Goal: Complete application form: Complete application form

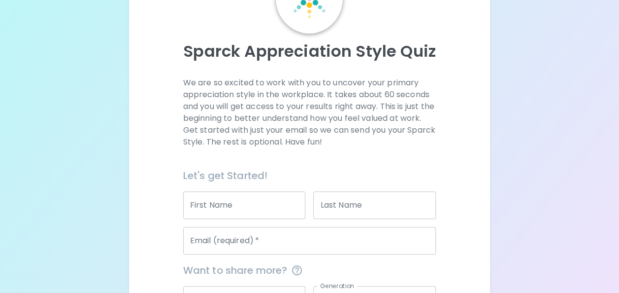
scroll to position [79, 0]
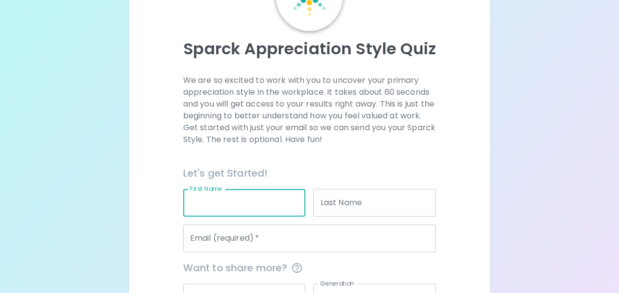
click at [225, 204] on input "First Name" at bounding box center [244, 203] width 123 height 28
type input "[PERSON_NAME]"
type input "[PERSON_NAME][EMAIL_ADDRESS][DOMAIN_NAME]"
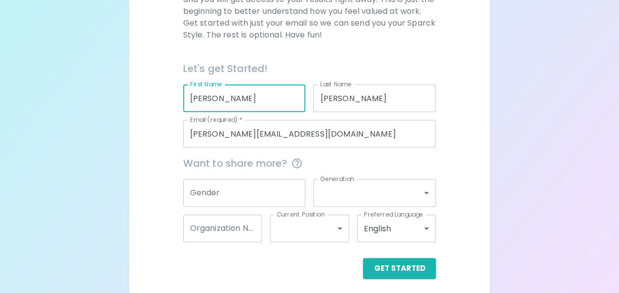
scroll to position [188, 0]
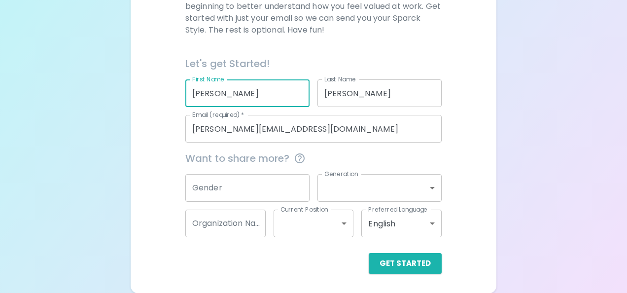
click at [429, 190] on body "Sparck Appreciation Style Quiz We are so excited to work with you to uncover yo…" at bounding box center [313, 52] width 627 height 481
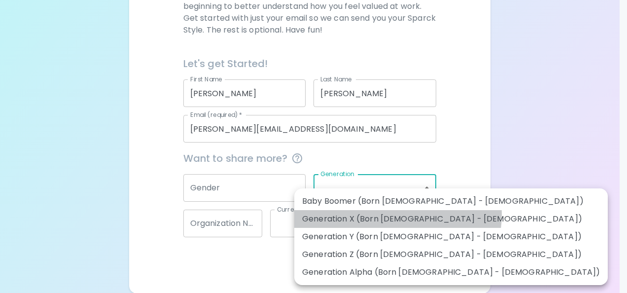
click at [397, 214] on li "Generation X (Born [DEMOGRAPHIC_DATA] - [DEMOGRAPHIC_DATA])" at bounding box center [450, 219] width 313 height 18
type input "generation_x"
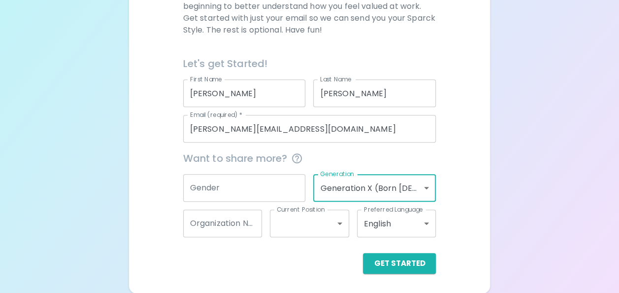
click at [250, 188] on input "Gender" at bounding box center [244, 188] width 123 height 28
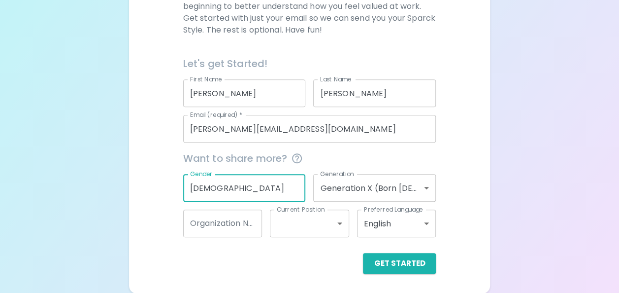
type input "[DEMOGRAPHIC_DATA]"
click at [341, 222] on body "Sparck Appreciation Style Quiz We are so excited to work with you to uncover yo…" at bounding box center [309, 52] width 619 height 481
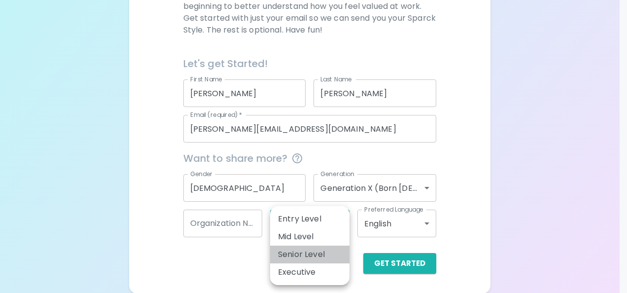
click at [312, 252] on li "Senior Level" at bounding box center [309, 254] width 79 height 18
type input "senior_level"
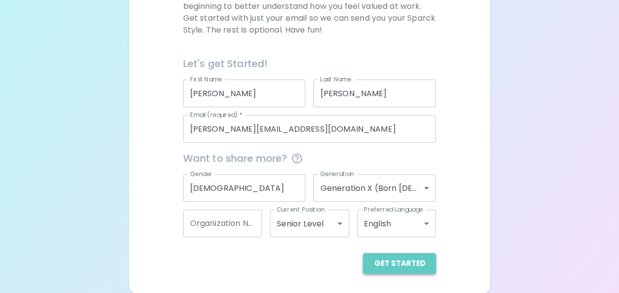
click at [405, 261] on button "Get Started" at bounding box center [399, 263] width 73 height 21
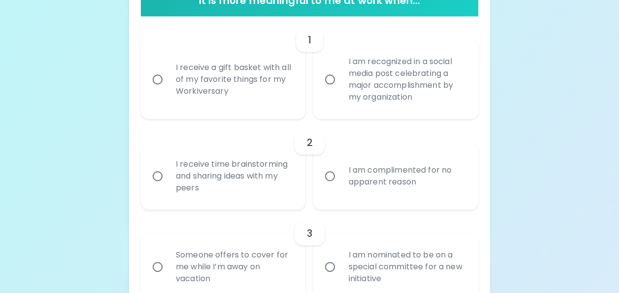
scroll to position [224, 0]
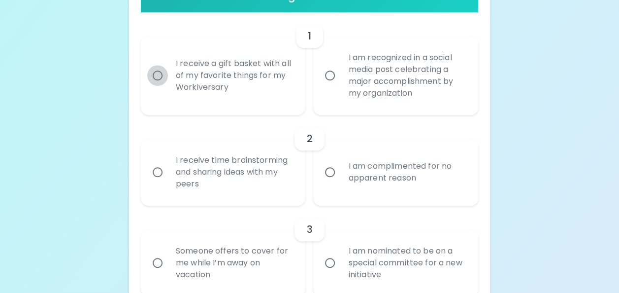
click at [157, 79] on input "I receive a gift basket with all of my favorite things for my Workiversary" at bounding box center [157, 75] width 21 height 21
radio input "true"
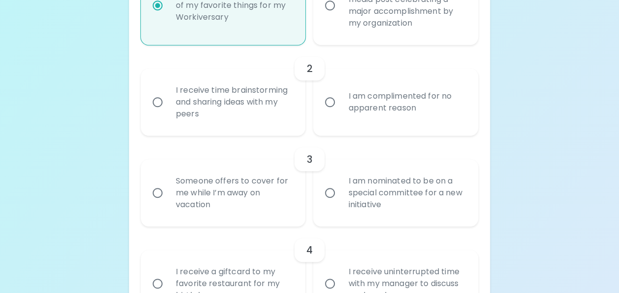
scroll to position [303, 0]
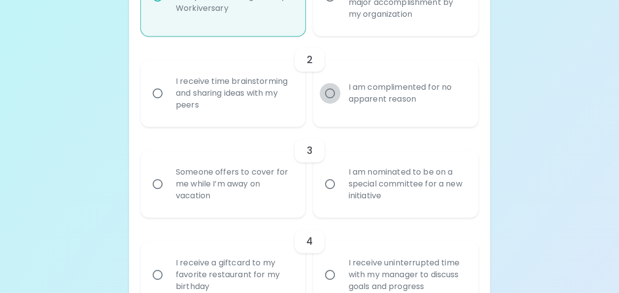
click at [332, 97] on input "I am complimented for no apparent reason" at bounding box center [330, 93] width 21 height 21
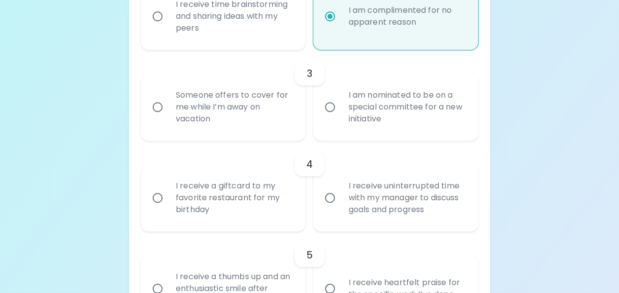
scroll to position [381, 0]
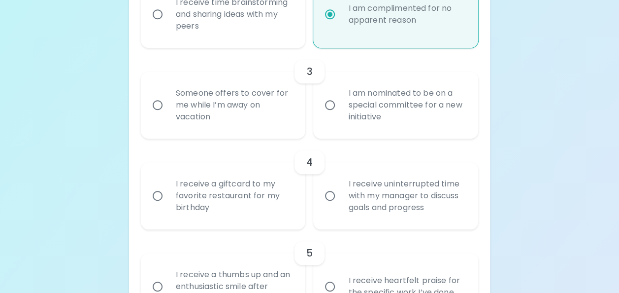
radio input "true"
click at [334, 102] on input "I am nominated to be on a special committee for a new initiative" at bounding box center [330, 105] width 21 height 21
radio input "false"
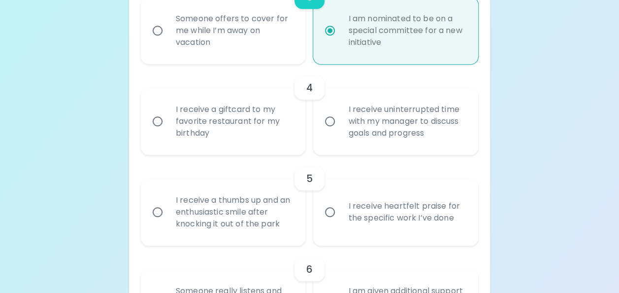
scroll to position [460, 0]
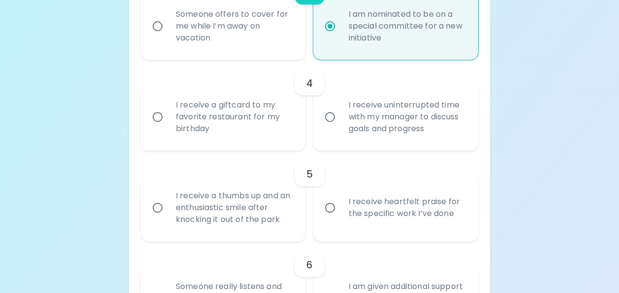
radio input "true"
click at [329, 115] on input "I receive uninterrupted time with my manager to discuss goals and progress" at bounding box center [330, 116] width 21 height 21
radio input "false"
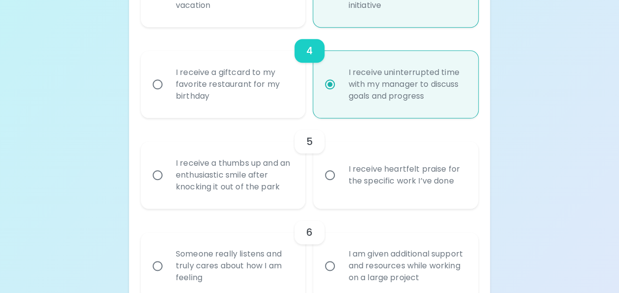
scroll to position [539, 0]
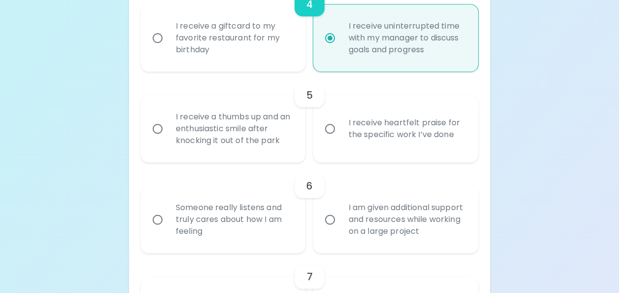
radio input "true"
click at [161, 129] on input "I receive a thumbs up and an enthusiastic smile after knocking it out of the pa…" at bounding box center [157, 128] width 21 height 21
radio input "false"
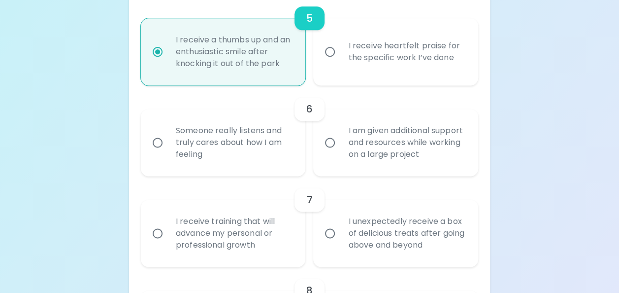
scroll to position [618, 0]
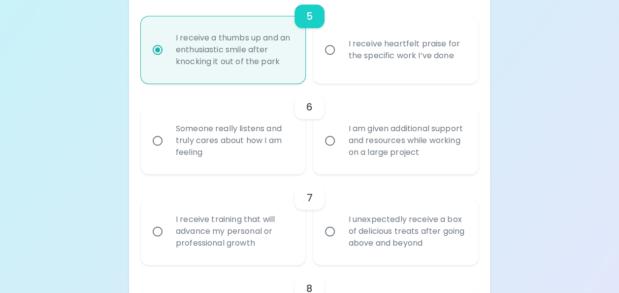
radio input "true"
click at [153, 138] on input "Someone really listens and truly cares about how I am feeling" at bounding box center [157, 140] width 21 height 21
radio input "false"
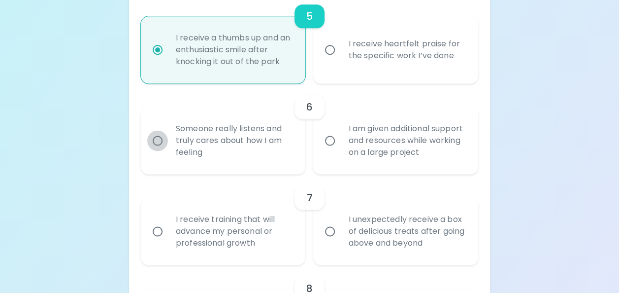
radio input "false"
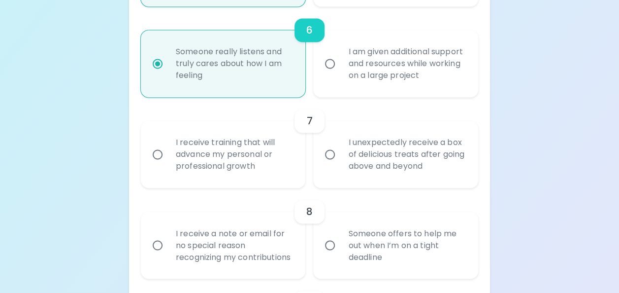
scroll to position [697, 0]
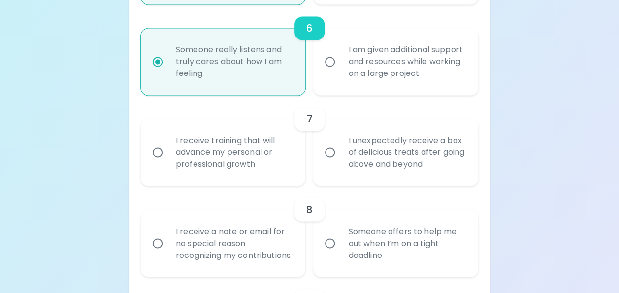
radio input "true"
click at [159, 150] on input "I receive training that will advance my personal or professional growth" at bounding box center [157, 152] width 21 height 21
radio input "false"
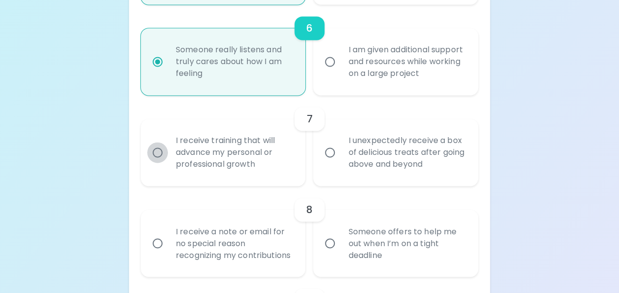
radio input "false"
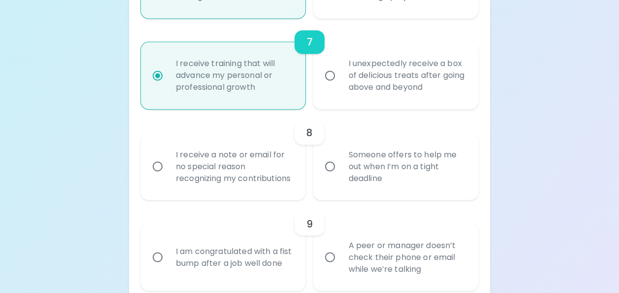
scroll to position [776, 0]
radio input "true"
click at [158, 170] on input "I receive a note or email for no special reason recognizing my contributions" at bounding box center [157, 164] width 21 height 21
radio input "false"
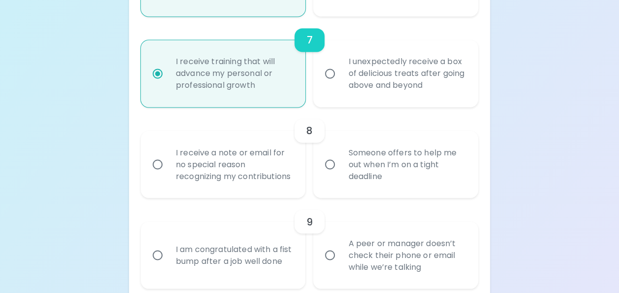
radio input "false"
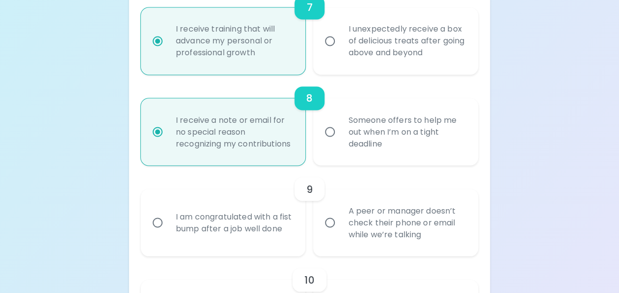
scroll to position [854, 0]
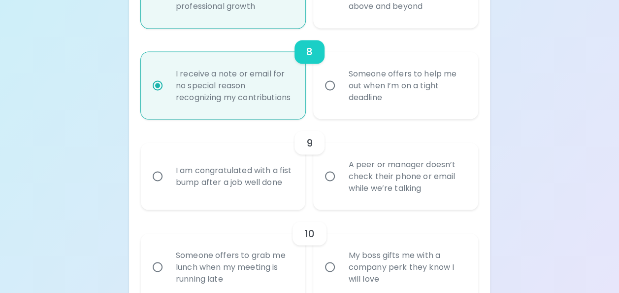
radio input "true"
click at [159, 185] on input "I am congratulated with a fist bump after a job well done" at bounding box center [157, 176] width 21 height 21
radio input "false"
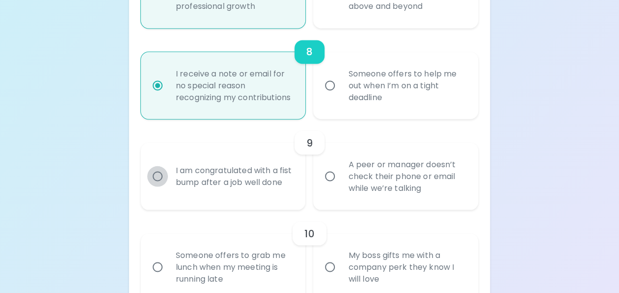
radio input "false"
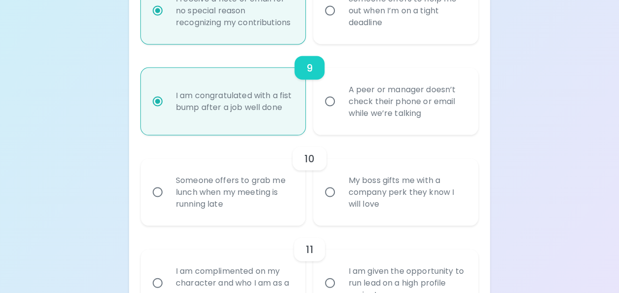
scroll to position [933, 0]
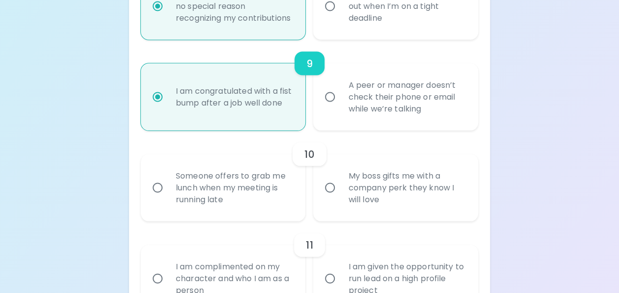
radio input "true"
click at [157, 198] on input "Someone offers to grab me lunch when my meeting is running late" at bounding box center [157, 187] width 21 height 21
radio input "false"
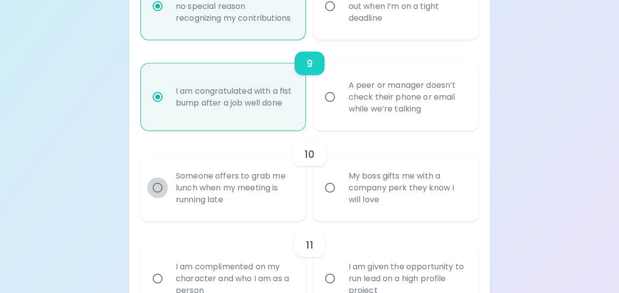
radio input "false"
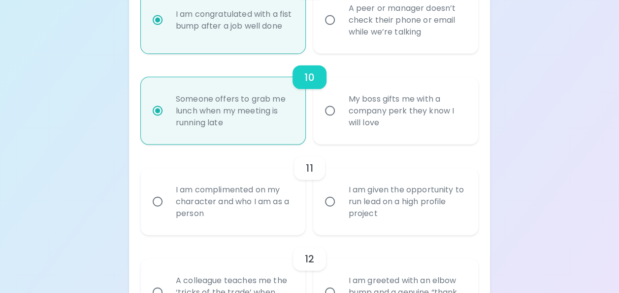
scroll to position [1012, 0]
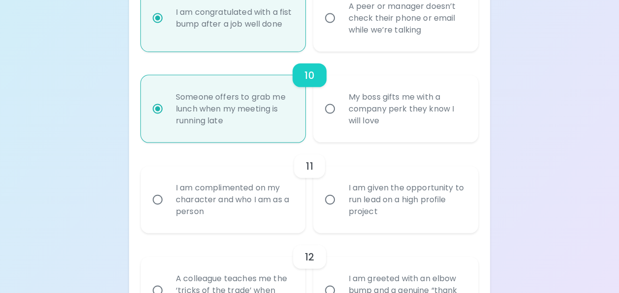
radio input "true"
click at [158, 210] on input "I am complimented on my character and who I am as a person" at bounding box center [157, 199] width 21 height 21
radio input "false"
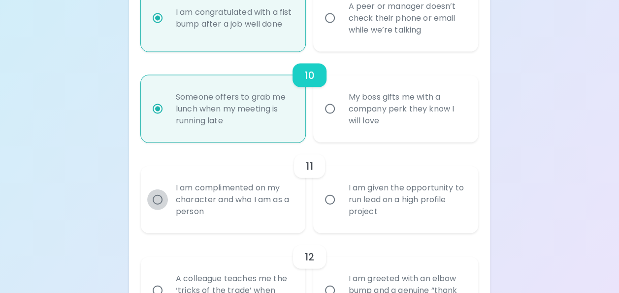
radio input "false"
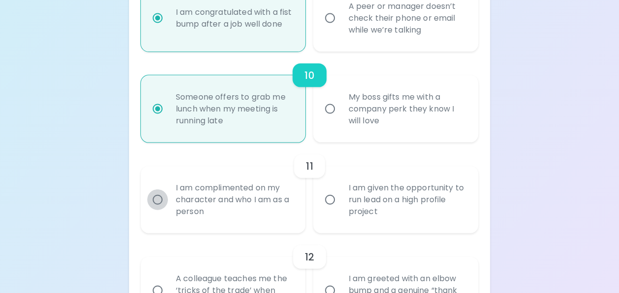
radio input "false"
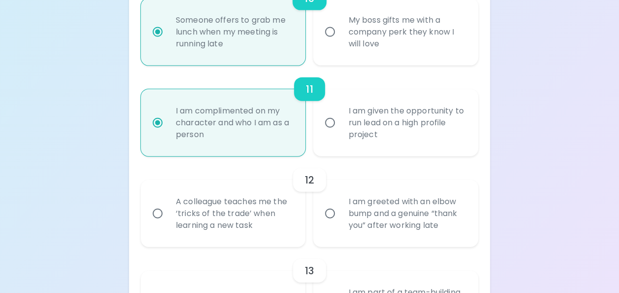
scroll to position [1091, 0]
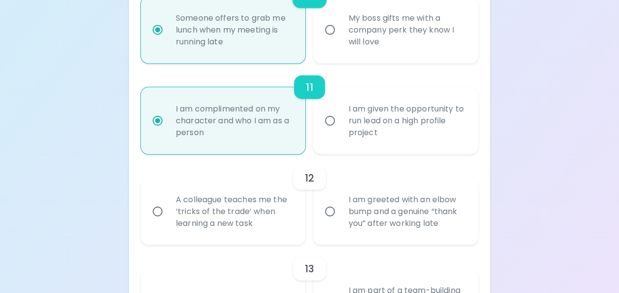
radio input "true"
click at [335, 222] on input "I am greeted with an elbow bump and a genuine “thank you” after working late" at bounding box center [330, 211] width 21 height 21
radio input "false"
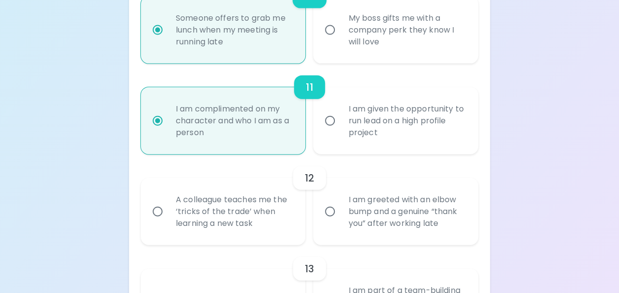
radio input "false"
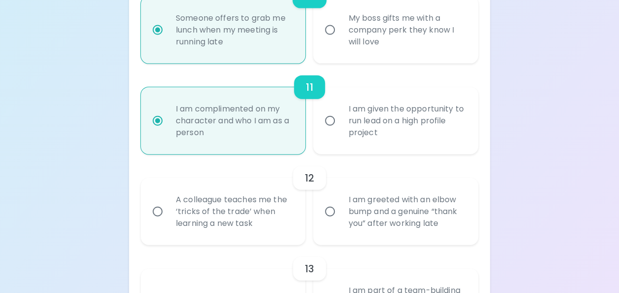
radio input "false"
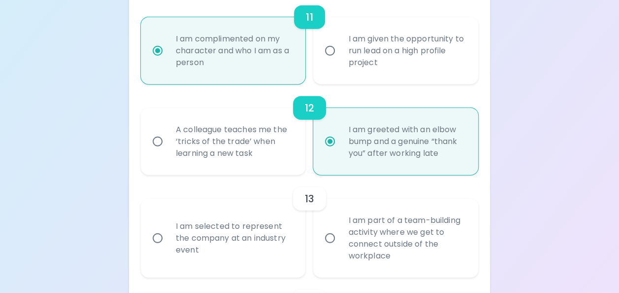
scroll to position [1170, 0]
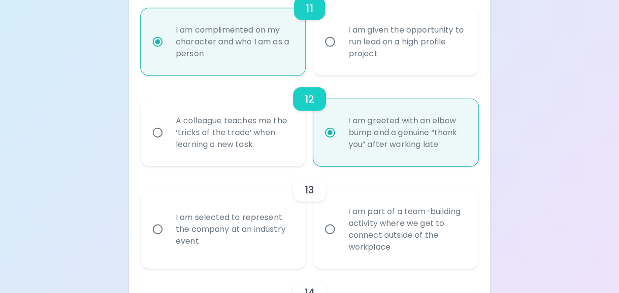
radio input "true"
click at [155, 239] on input "I am selected to represent the company at an industry event" at bounding box center [157, 229] width 21 height 21
radio input "false"
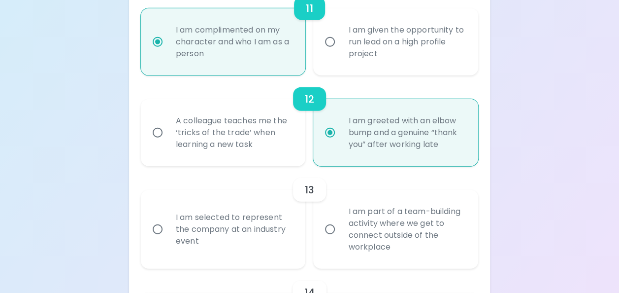
radio input "false"
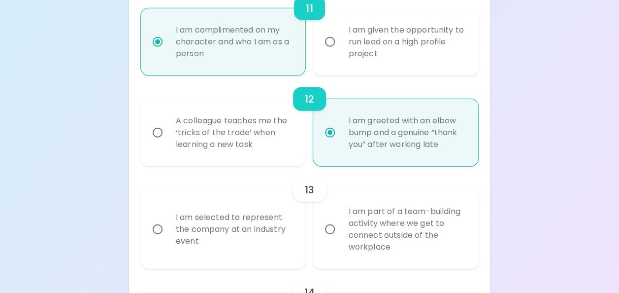
radio input "false"
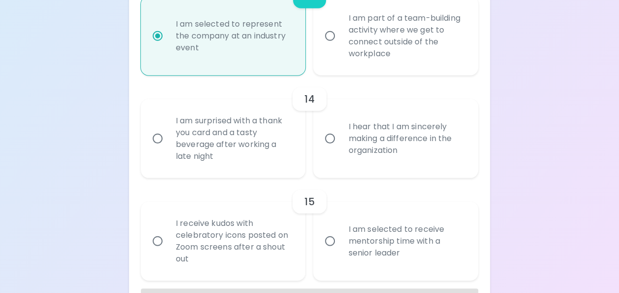
scroll to position [1367, 0]
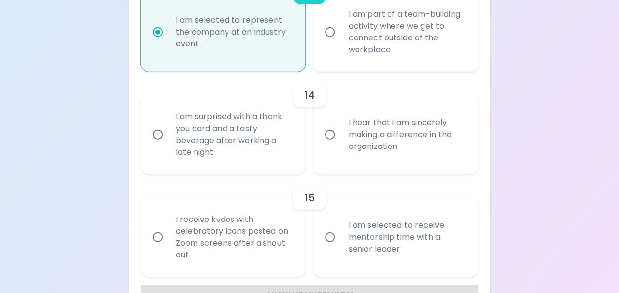
radio input "true"
click at [330, 145] on input "I hear that I am sincerely making a difference in the organization" at bounding box center [330, 134] width 21 height 21
radio input "false"
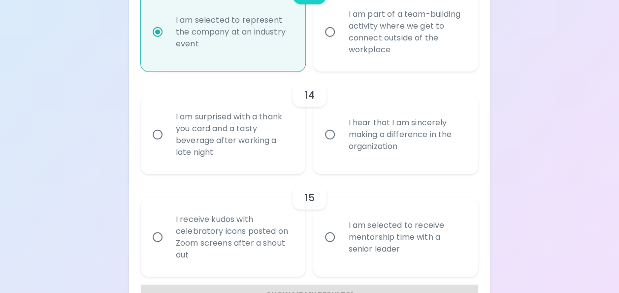
radio input "false"
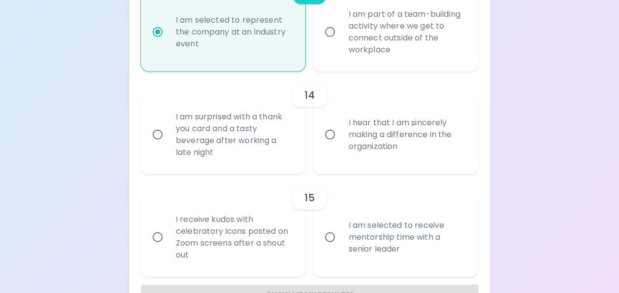
radio input "false"
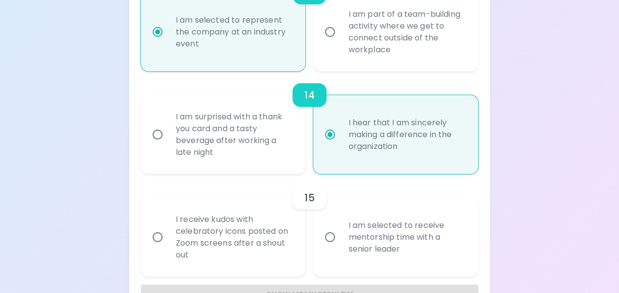
scroll to position [1410, 0]
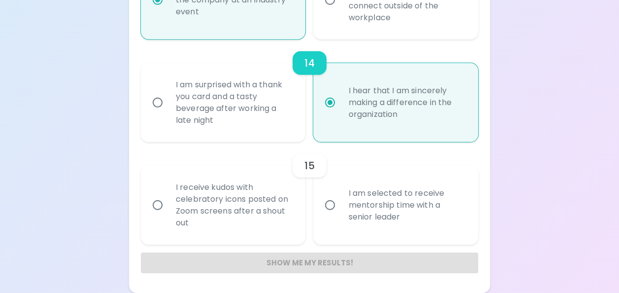
radio input "true"
click at [331, 209] on input "I am selected to receive mentorship time with a senior leader" at bounding box center [330, 205] width 21 height 21
radio input "false"
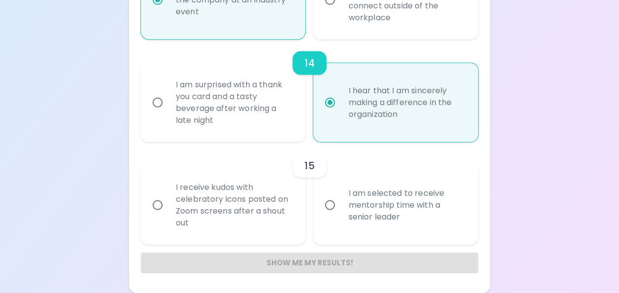
radio input "false"
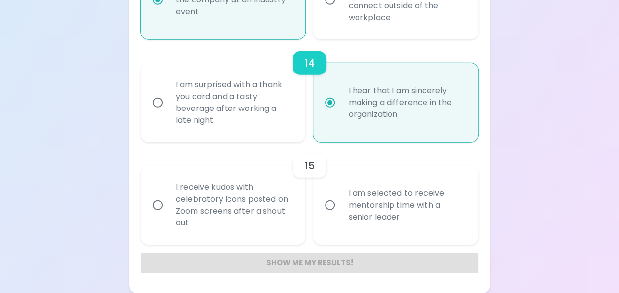
radio input "false"
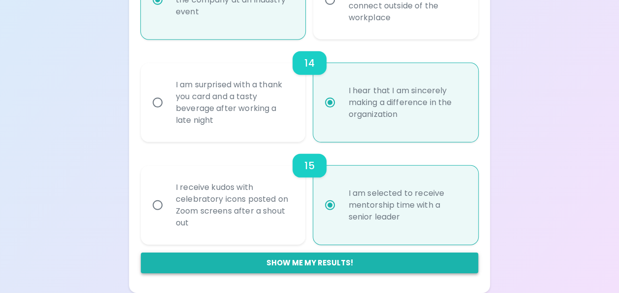
radio input "true"
click at [314, 264] on button "Show me my results!" at bounding box center [310, 262] width 338 height 21
radio input "false"
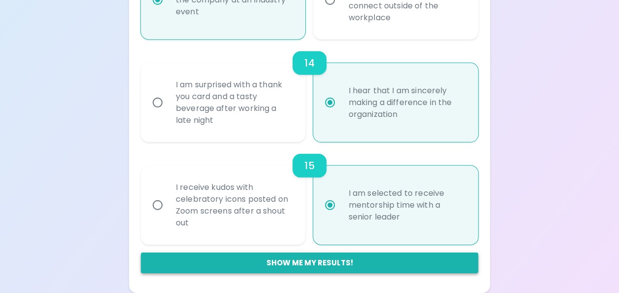
radio input "false"
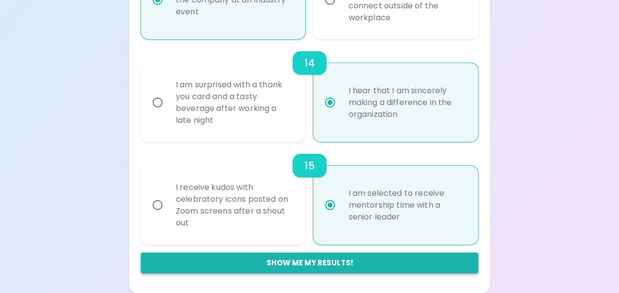
radio input "false"
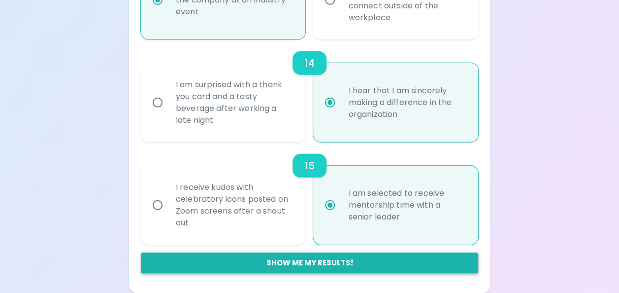
radio input "false"
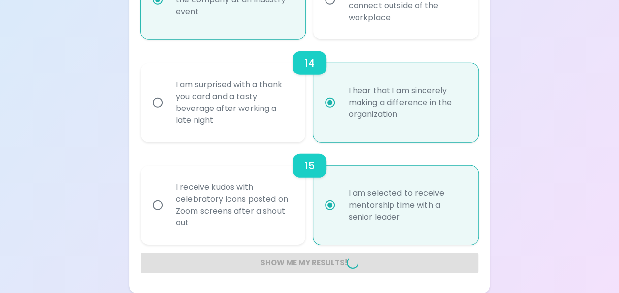
radio input "false"
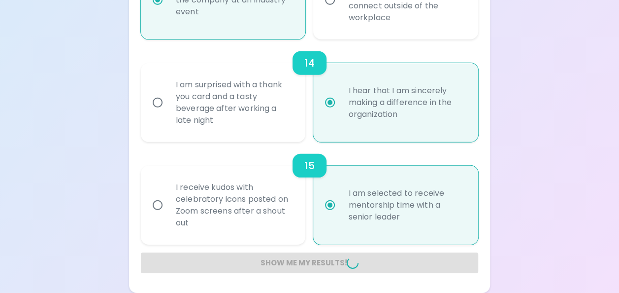
radio input "false"
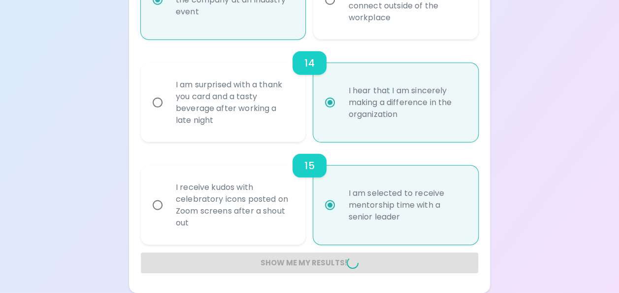
radio input "false"
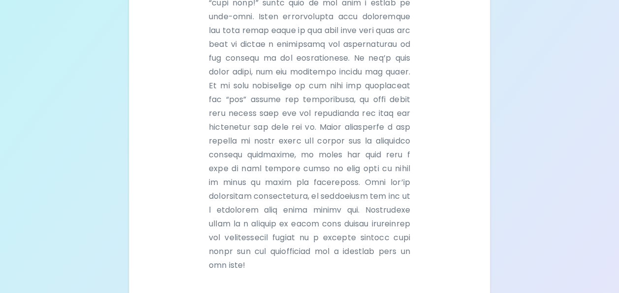
scroll to position [344, 0]
